Goal: Find specific page/section: Find specific page/section

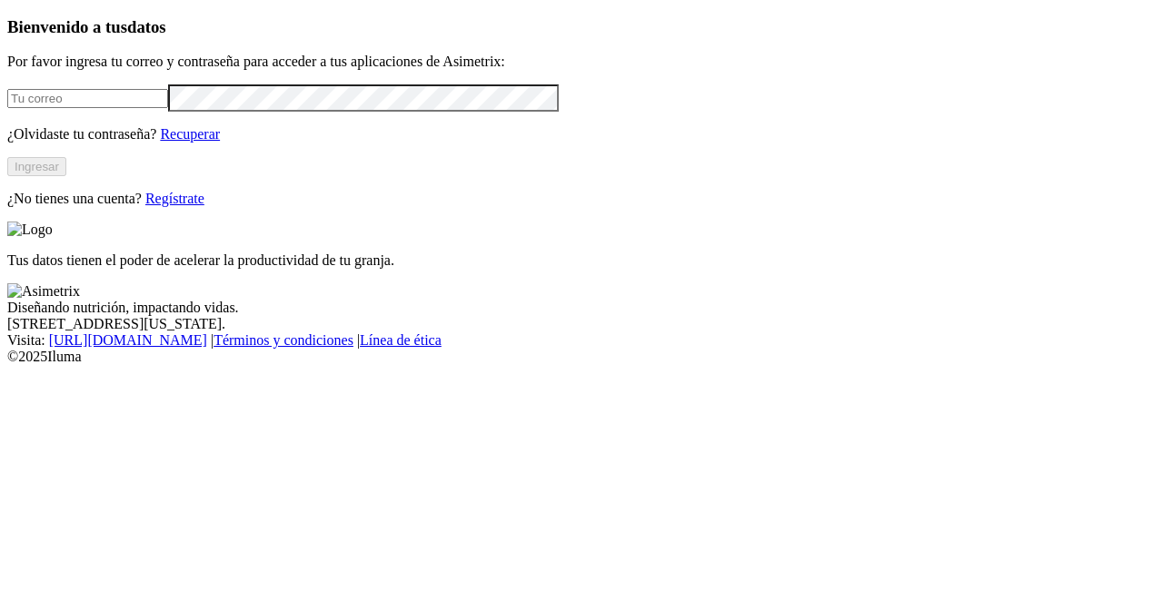
type input "[EMAIL_ADDRESS][PERSON_NAME][DOMAIN_NAME]"
click at [66, 176] on button "Ingresar" at bounding box center [36, 166] width 59 height 19
